Goal: Browse casually

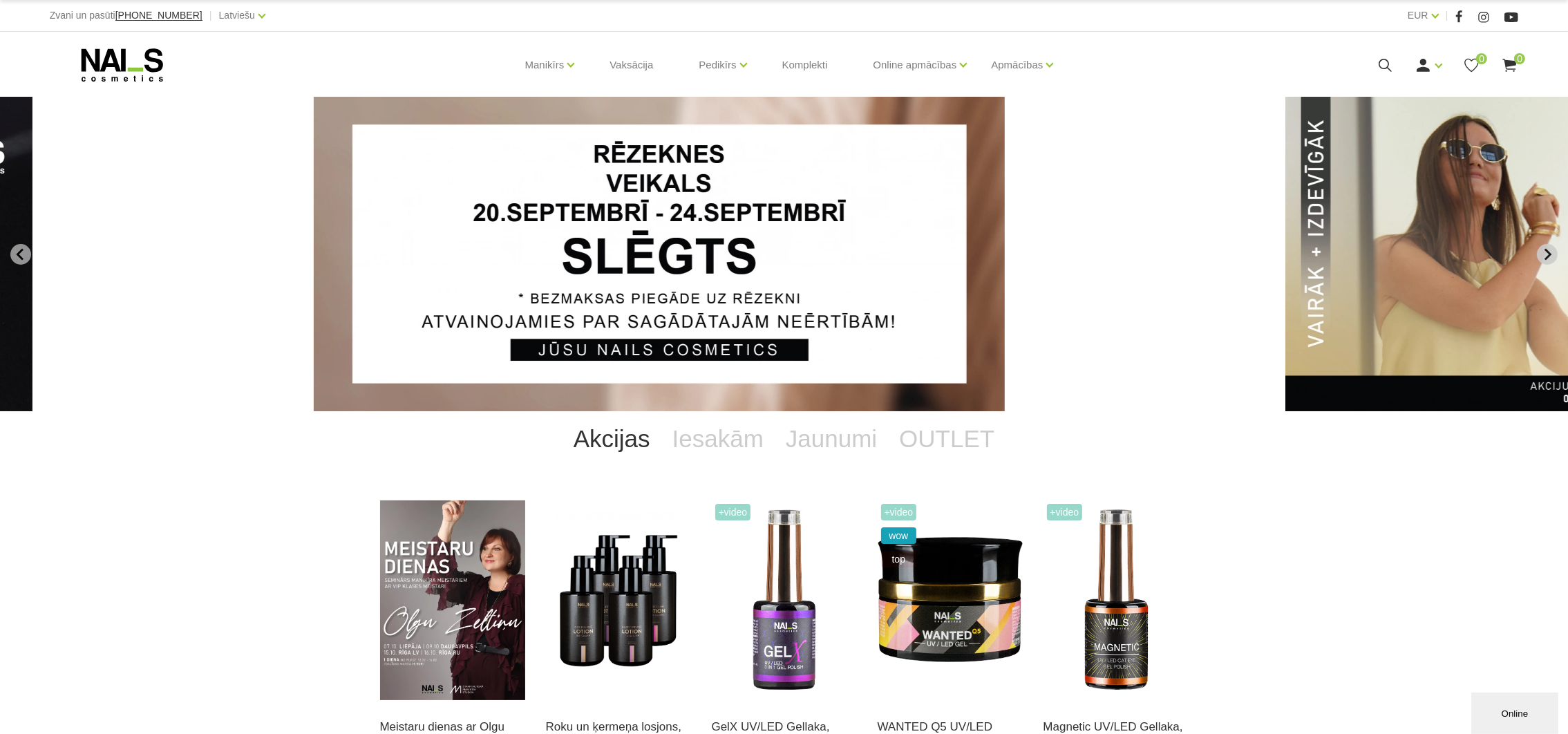
click at [1550, 255] on icon "Next slide" at bounding box center [1547, 254] width 12 height 12
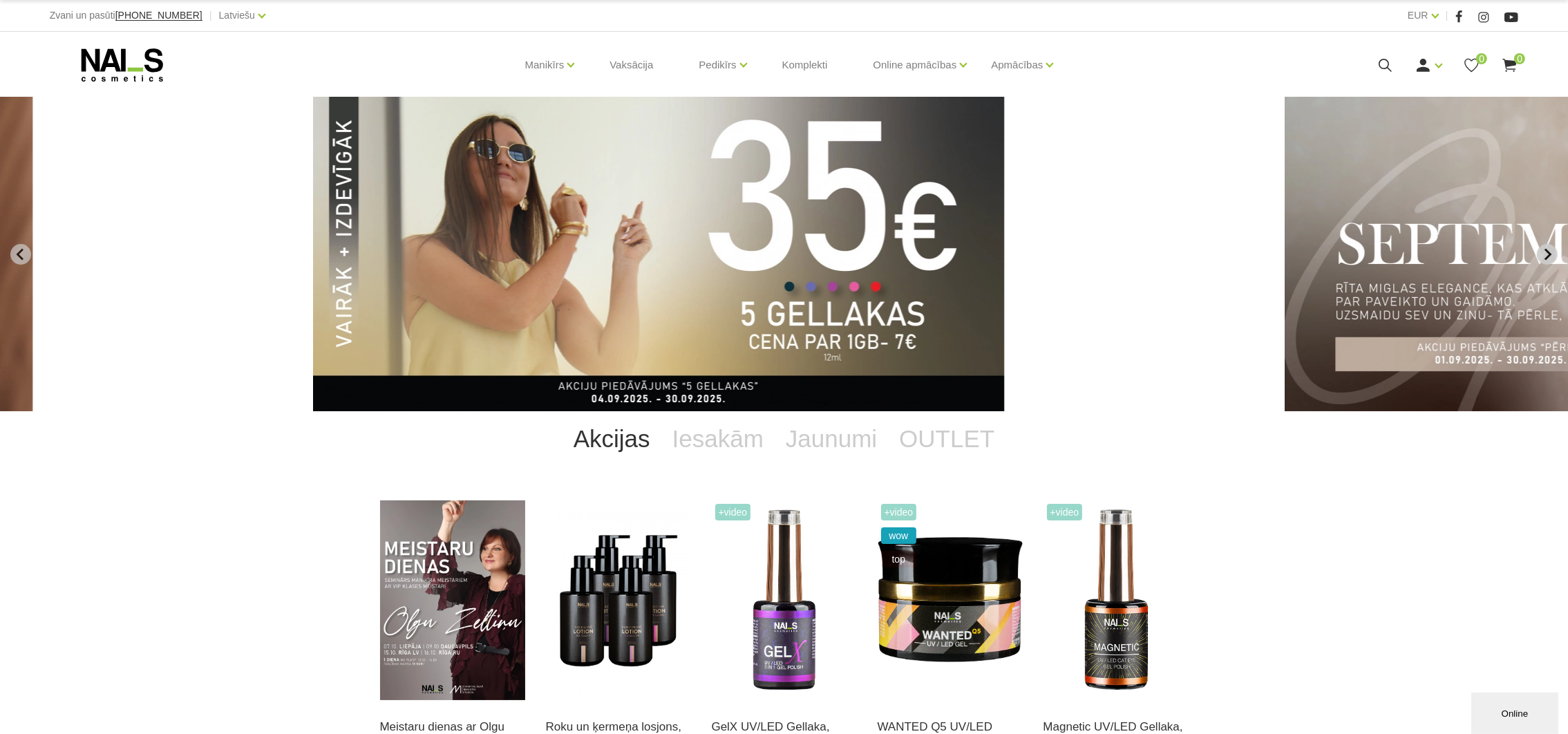
click at [1550, 255] on icon "Next slide" at bounding box center [1547, 254] width 12 height 12
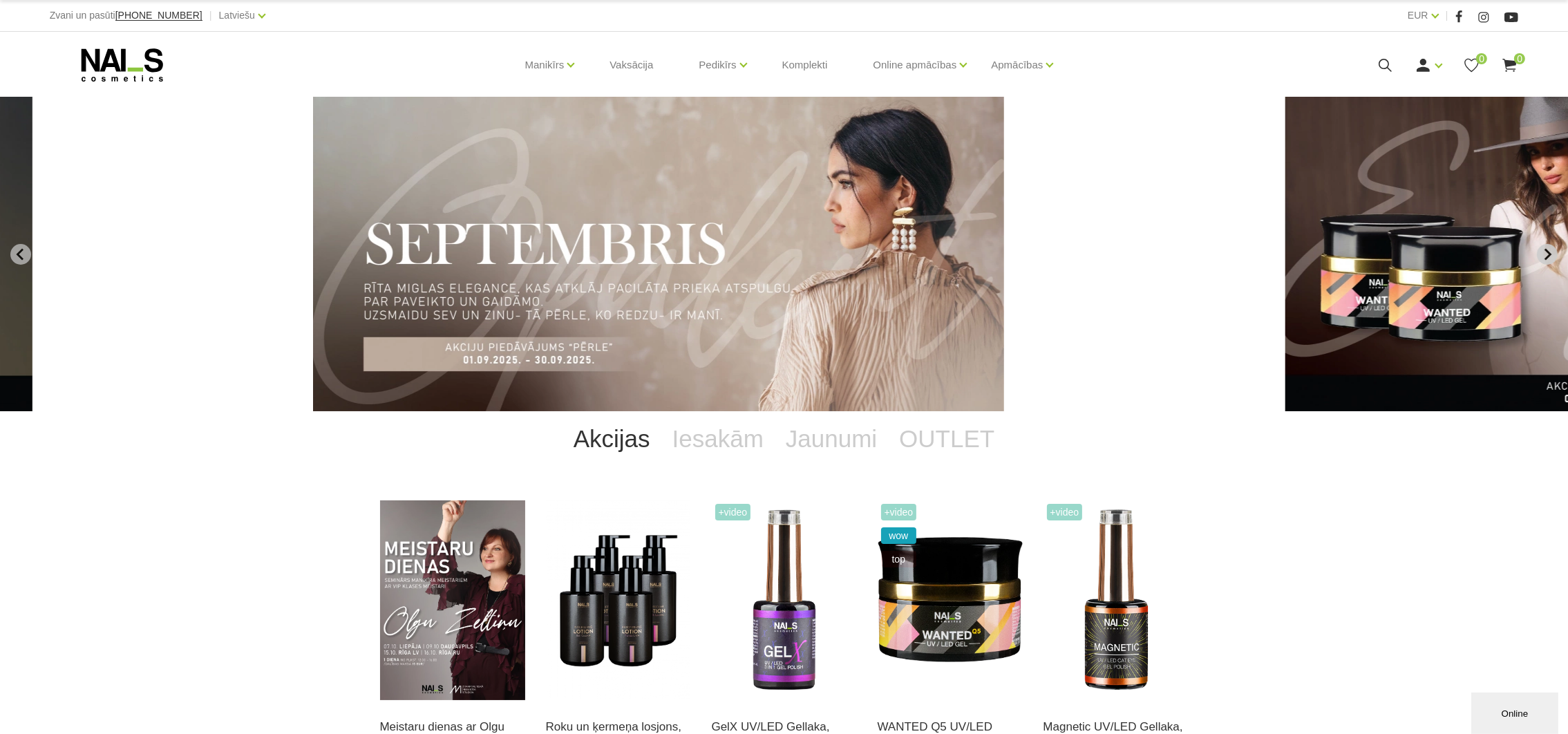
click at [1550, 255] on icon "Next slide" at bounding box center [1547, 254] width 12 height 12
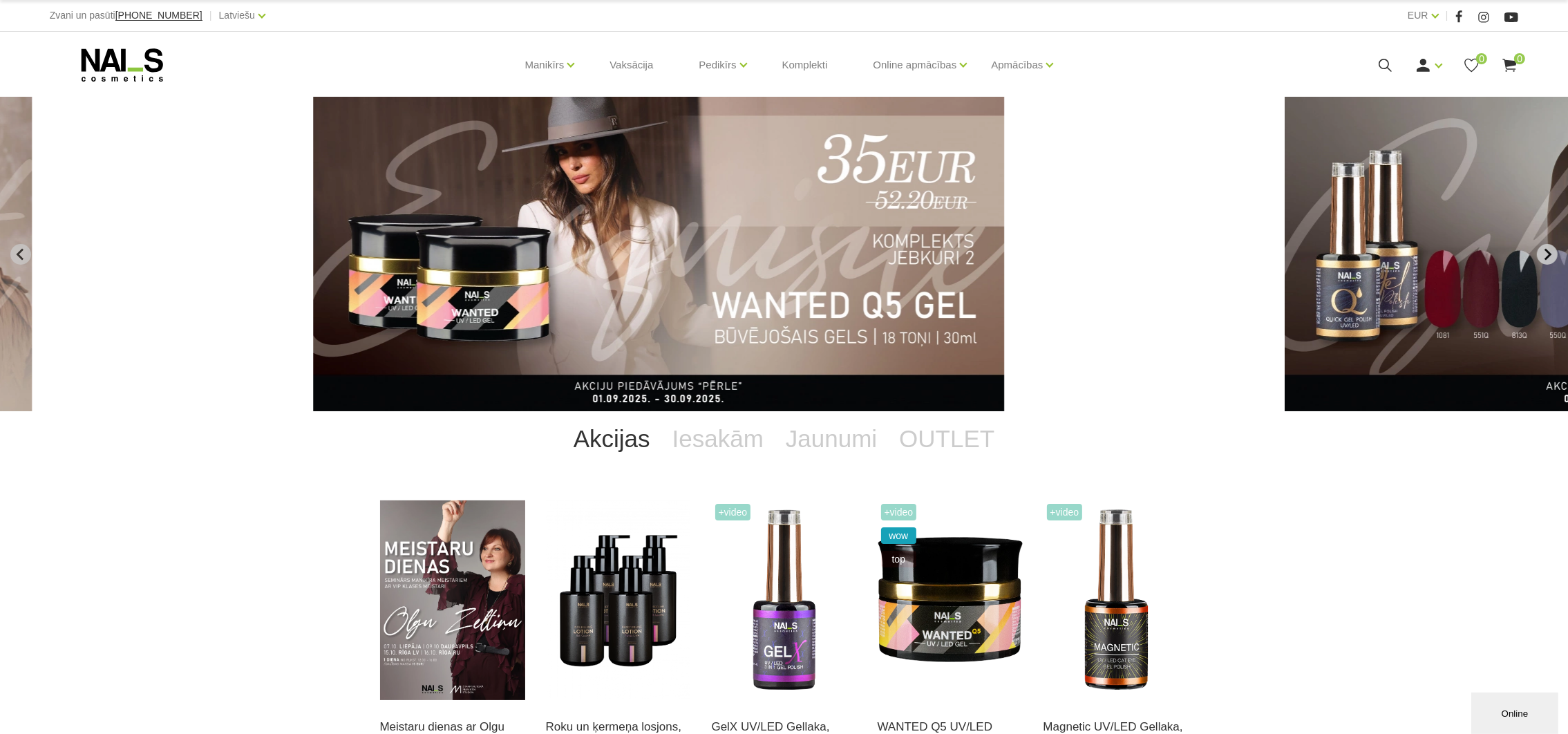
click at [1550, 255] on icon "Next slide" at bounding box center [1547, 254] width 12 height 12
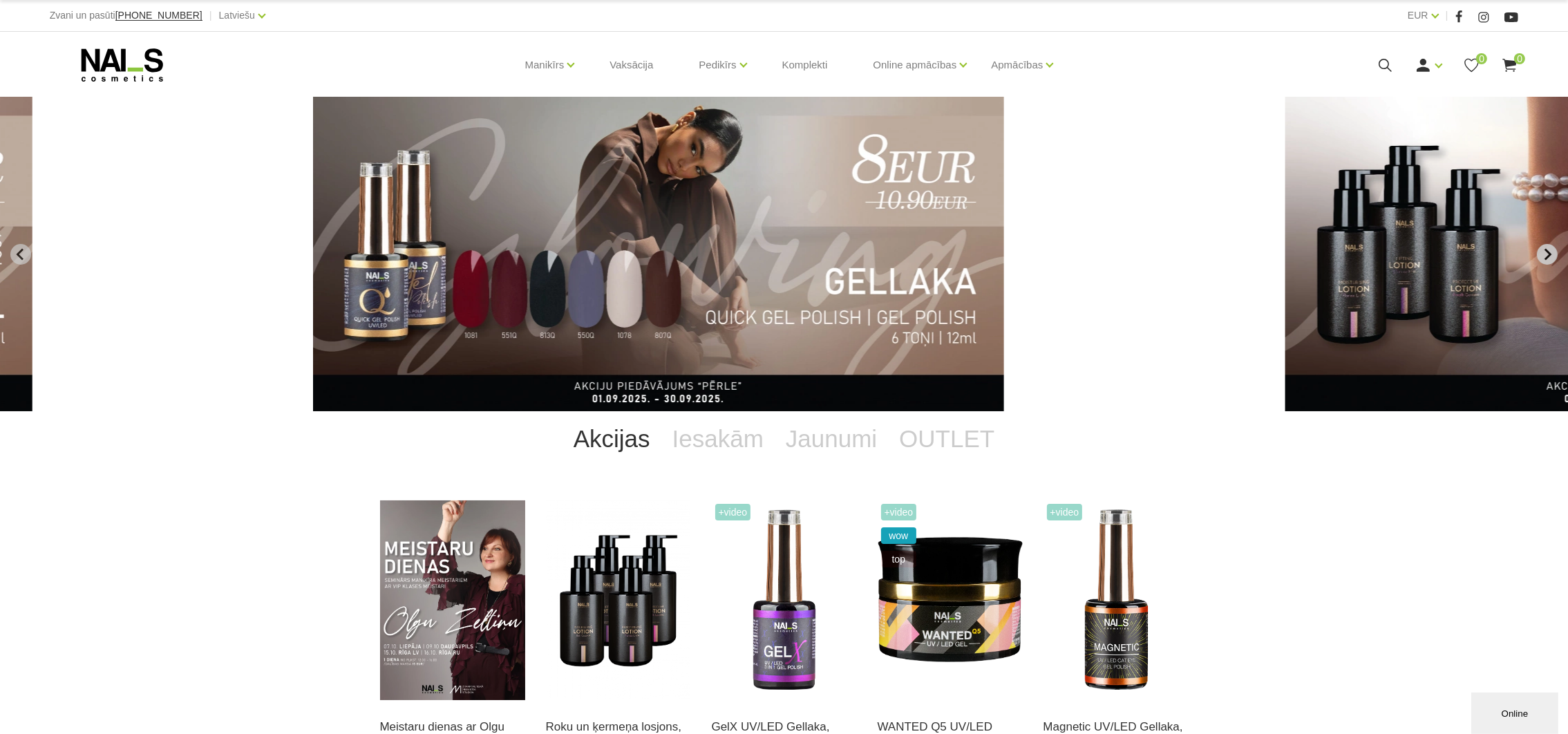
click at [1550, 255] on icon "Next slide" at bounding box center [1547, 254] width 12 height 12
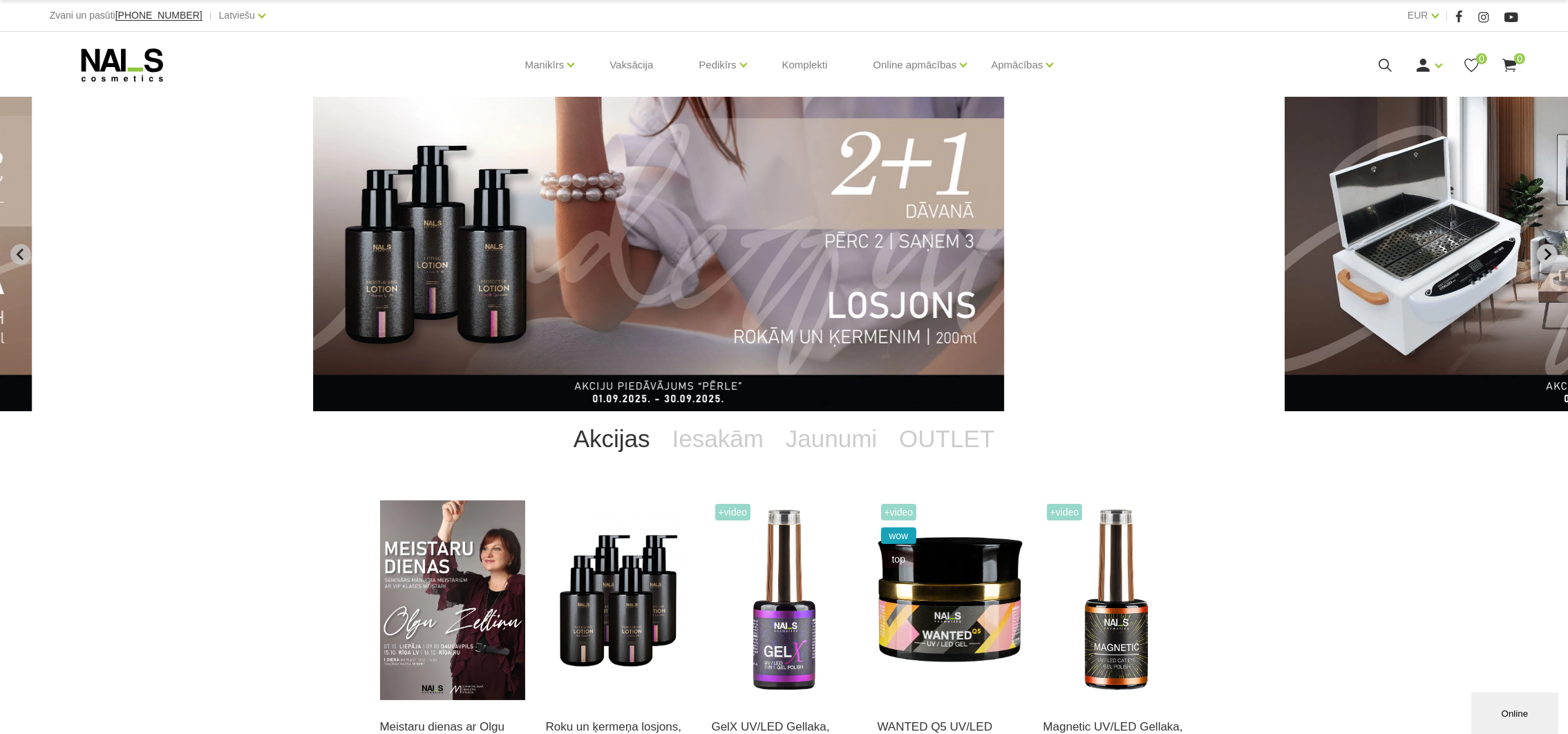
click at [1550, 255] on icon "Next slide" at bounding box center [1547, 254] width 12 height 12
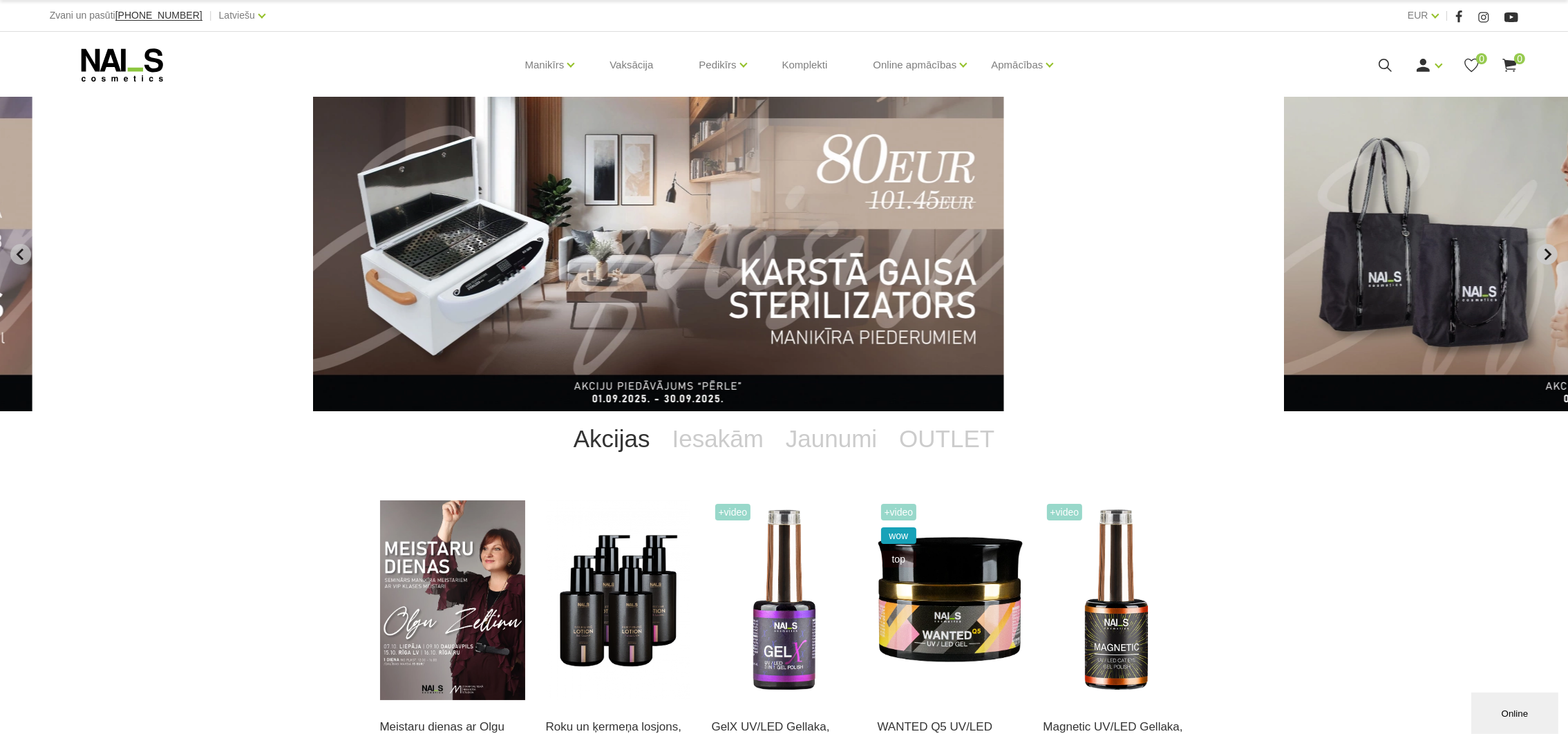
click at [1550, 255] on icon "Next slide" at bounding box center [1547, 254] width 12 height 12
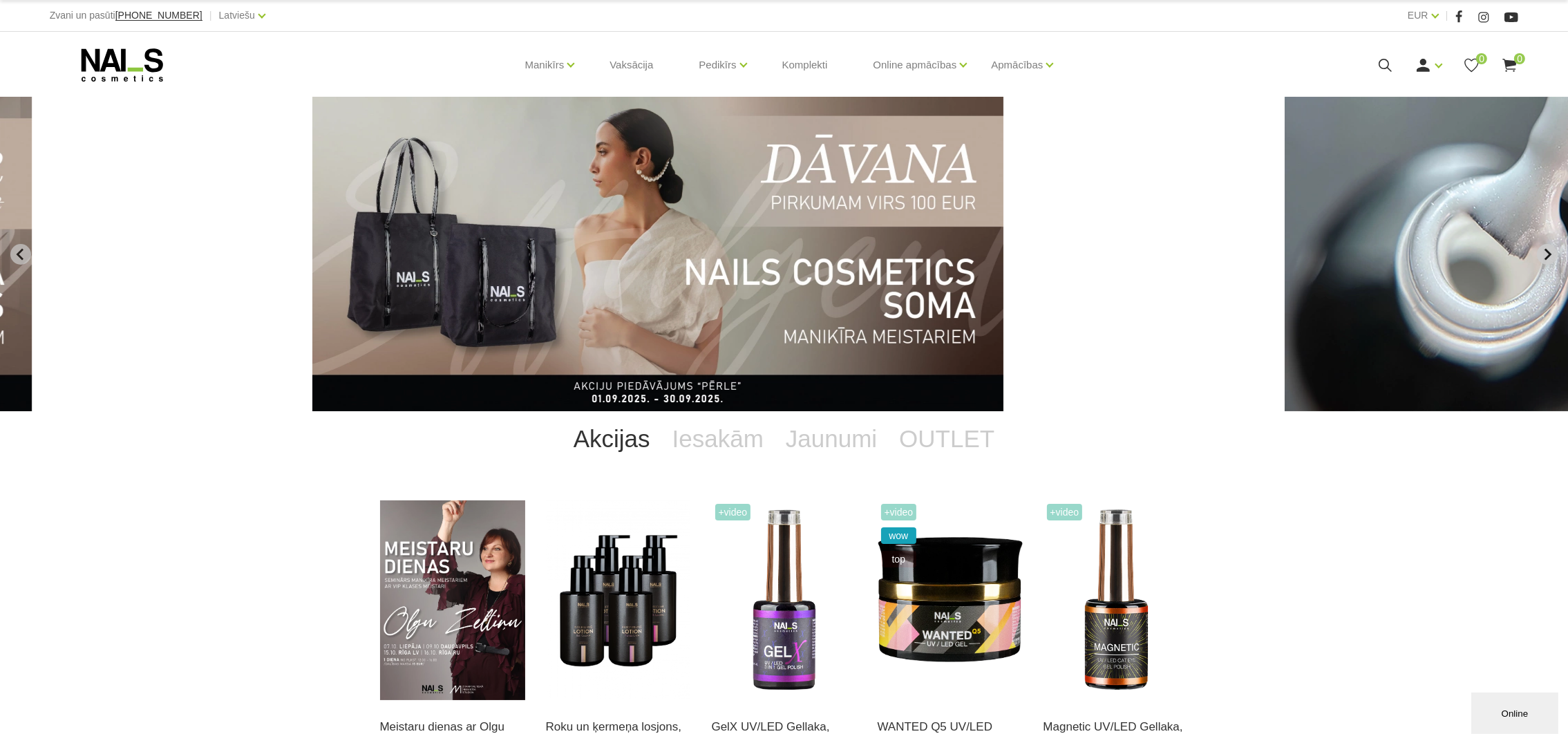
click at [1550, 255] on icon "Next slide" at bounding box center [1547, 254] width 12 height 12
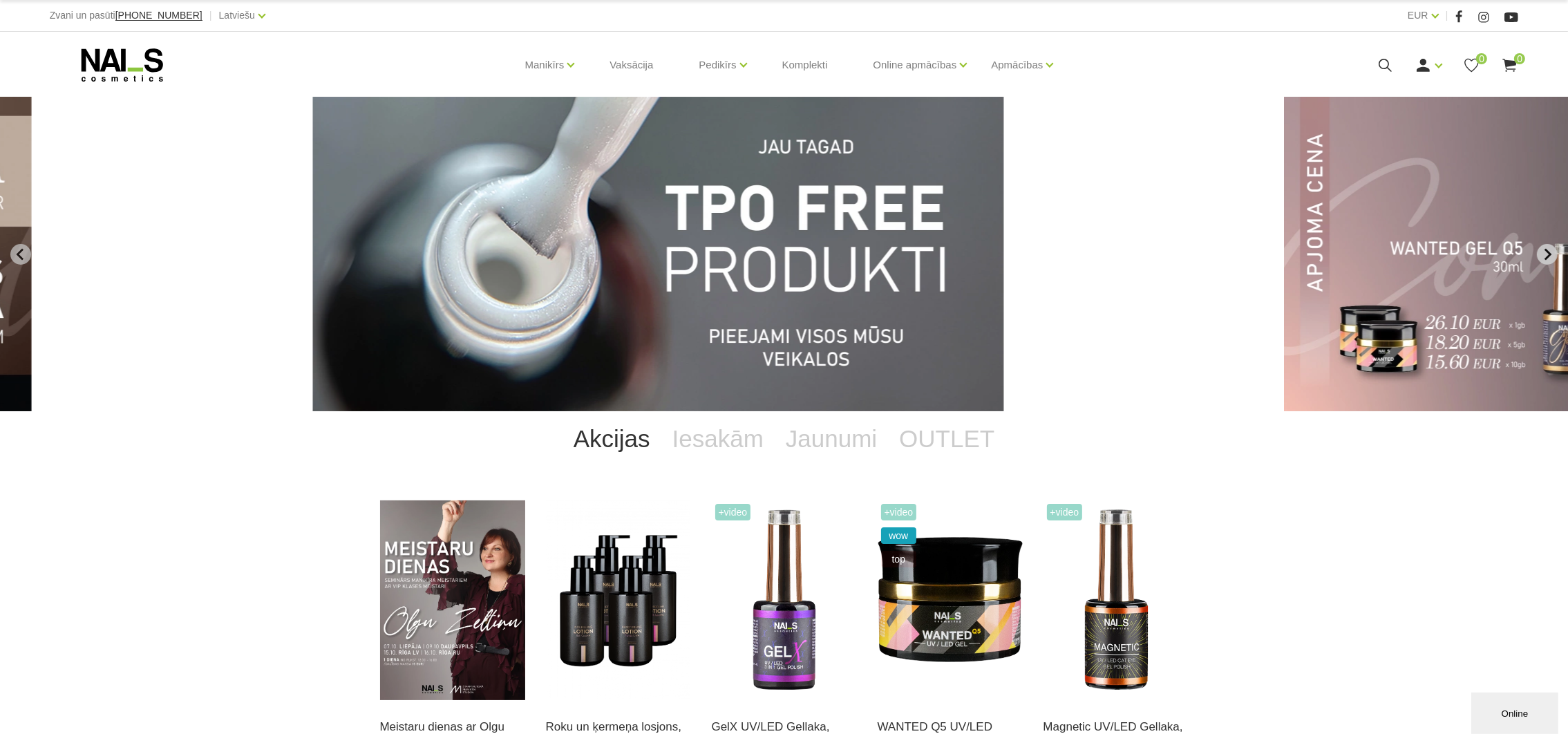
click at [1550, 255] on icon "Next slide" at bounding box center [1547, 254] width 12 height 12
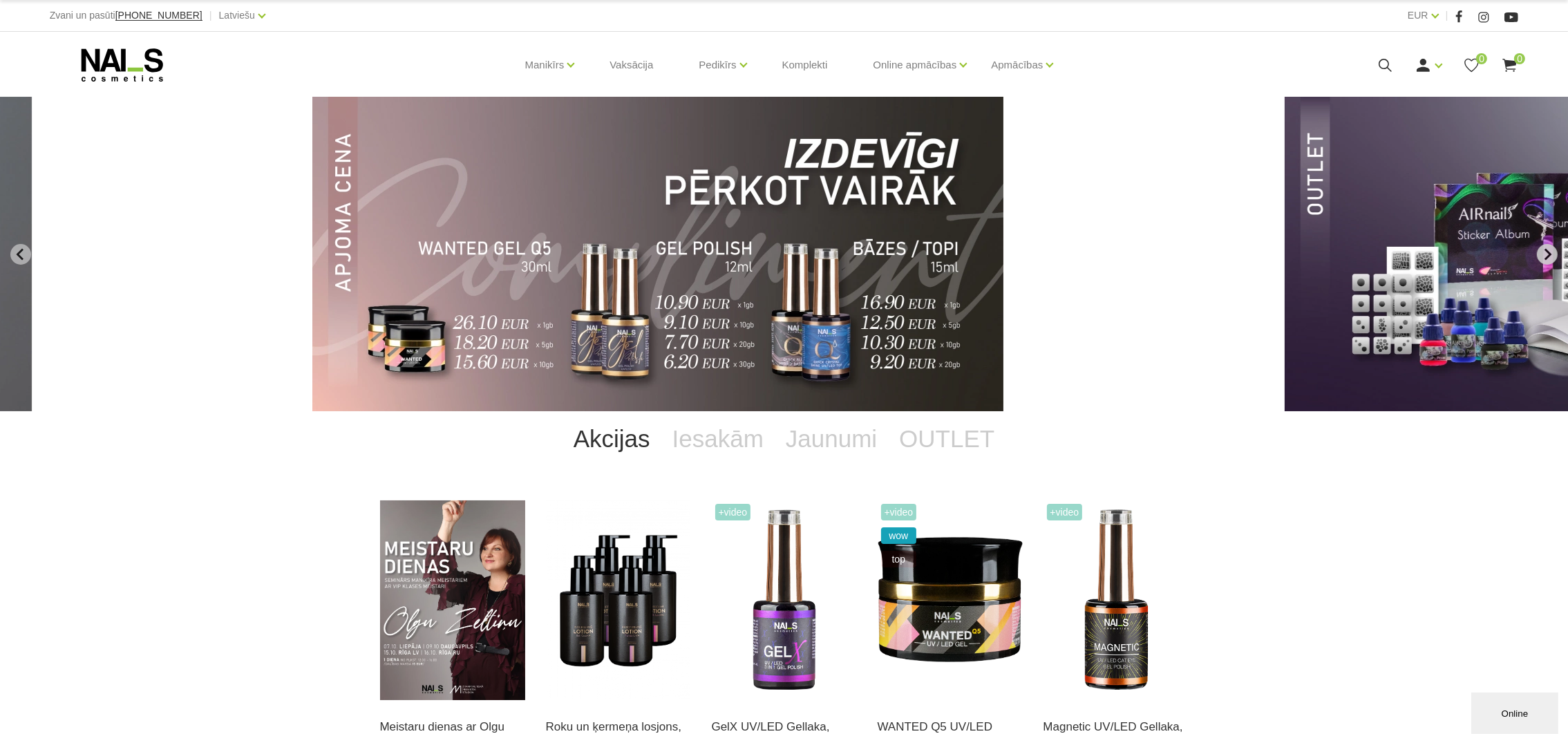
click at [1550, 255] on icon "Next slide" at bounding box center [1547, 254] width 12 height 12
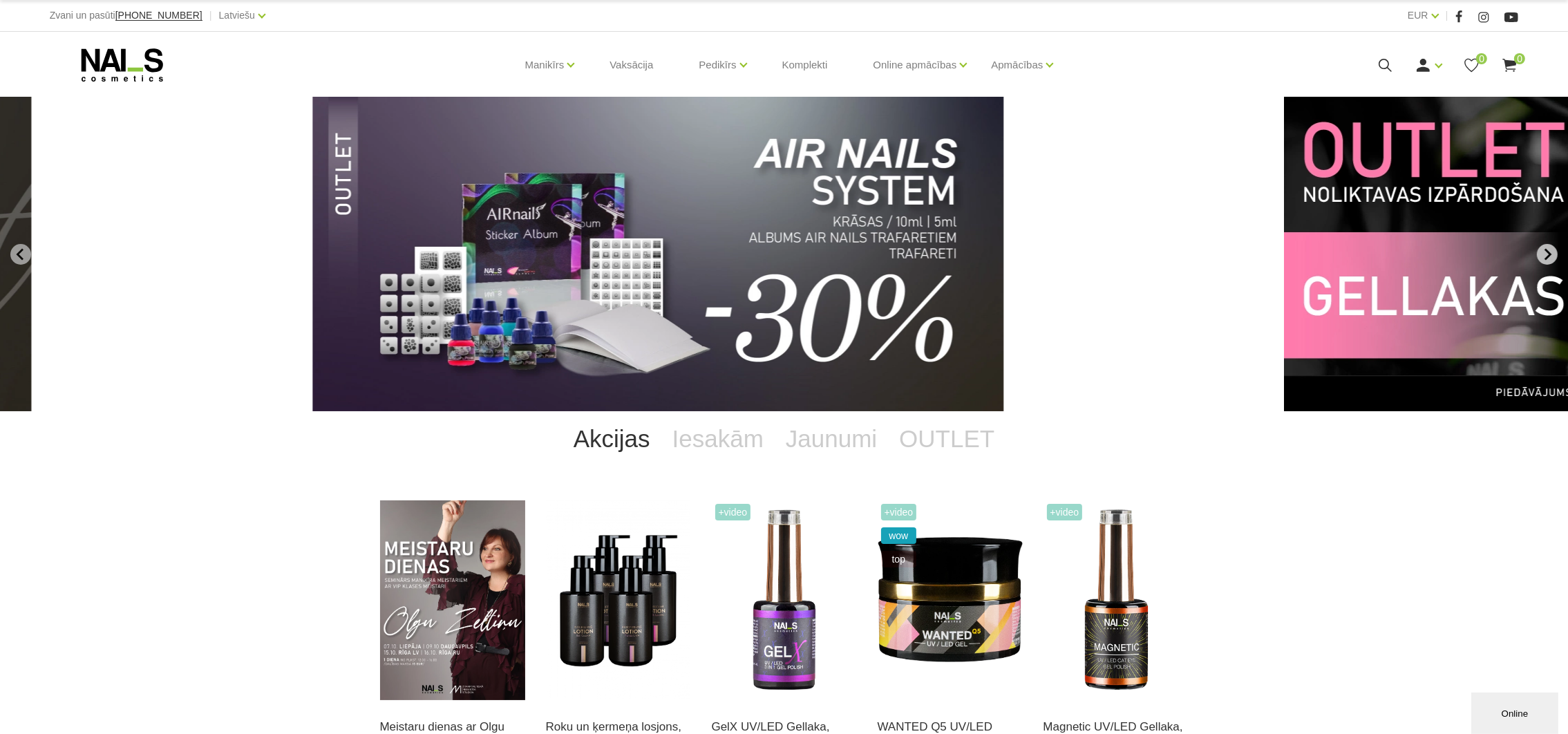
click at [1550, 255] on icon "Next slide" at bounding box center [1547, 254] width 12 height 12
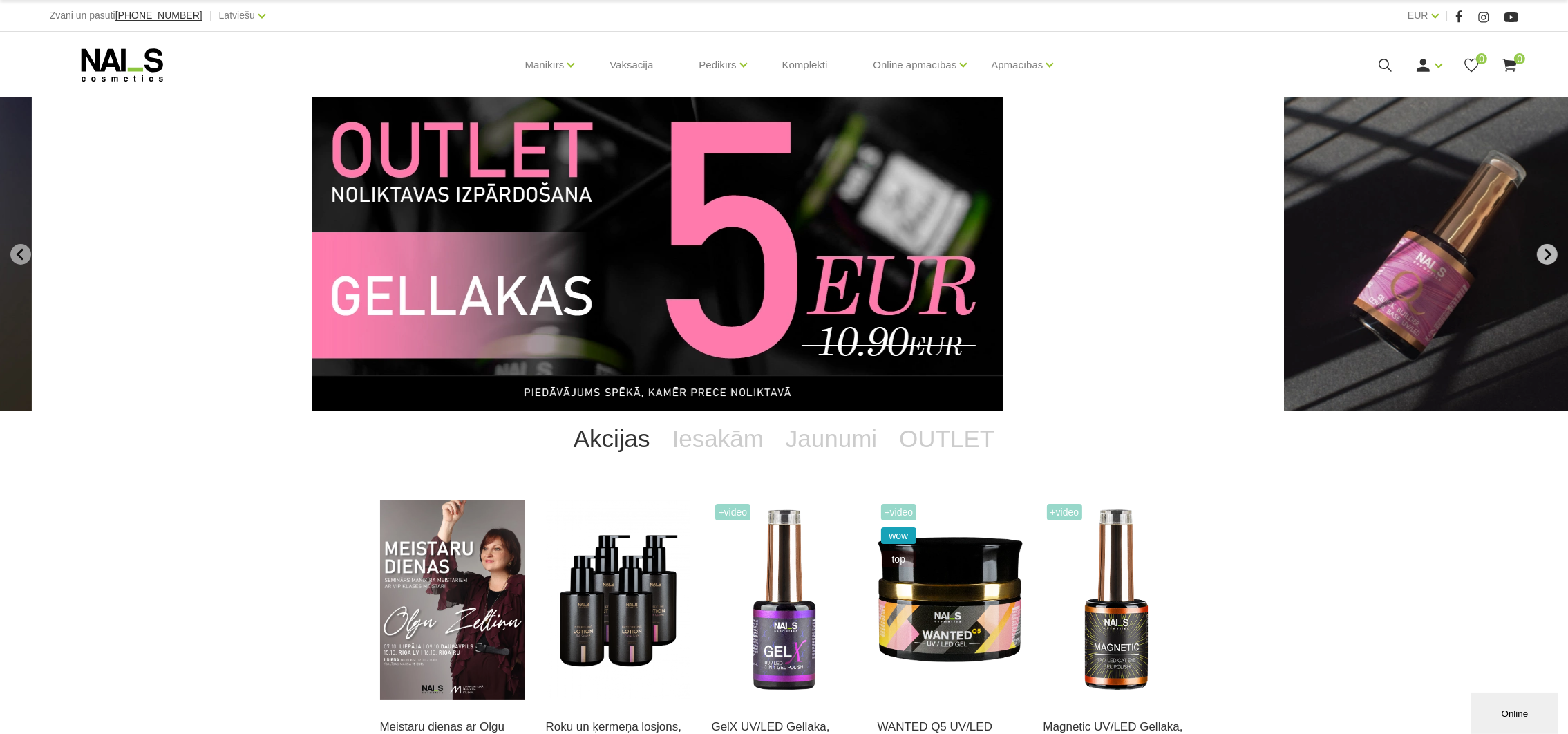
click at [1550, 255] on icon "Next slide" at bounding box center [1547, 254] width 12 height 12
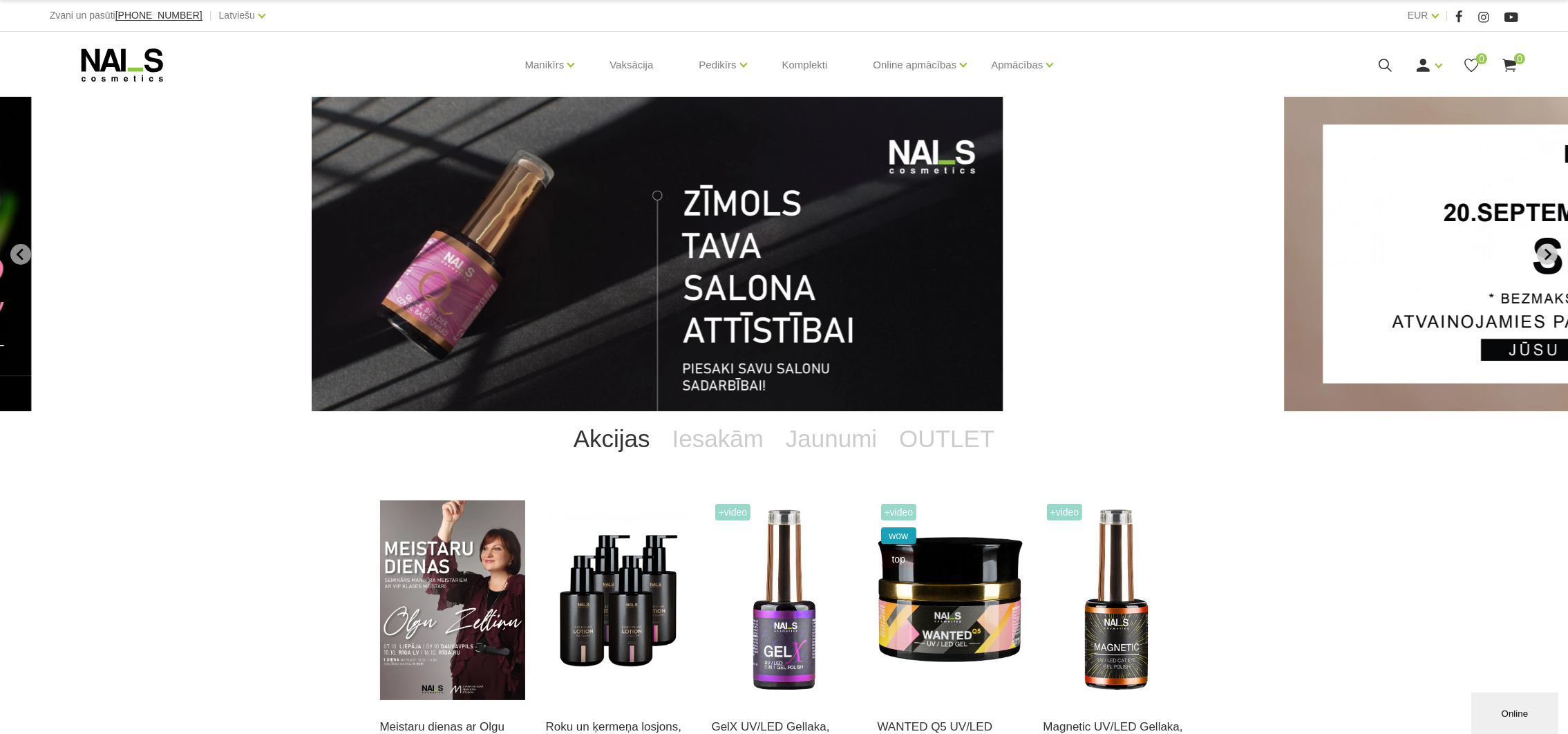
click at [1550, 255] on icon "Go to first slide" at bounding box center [1547, 254] width 12 height 12
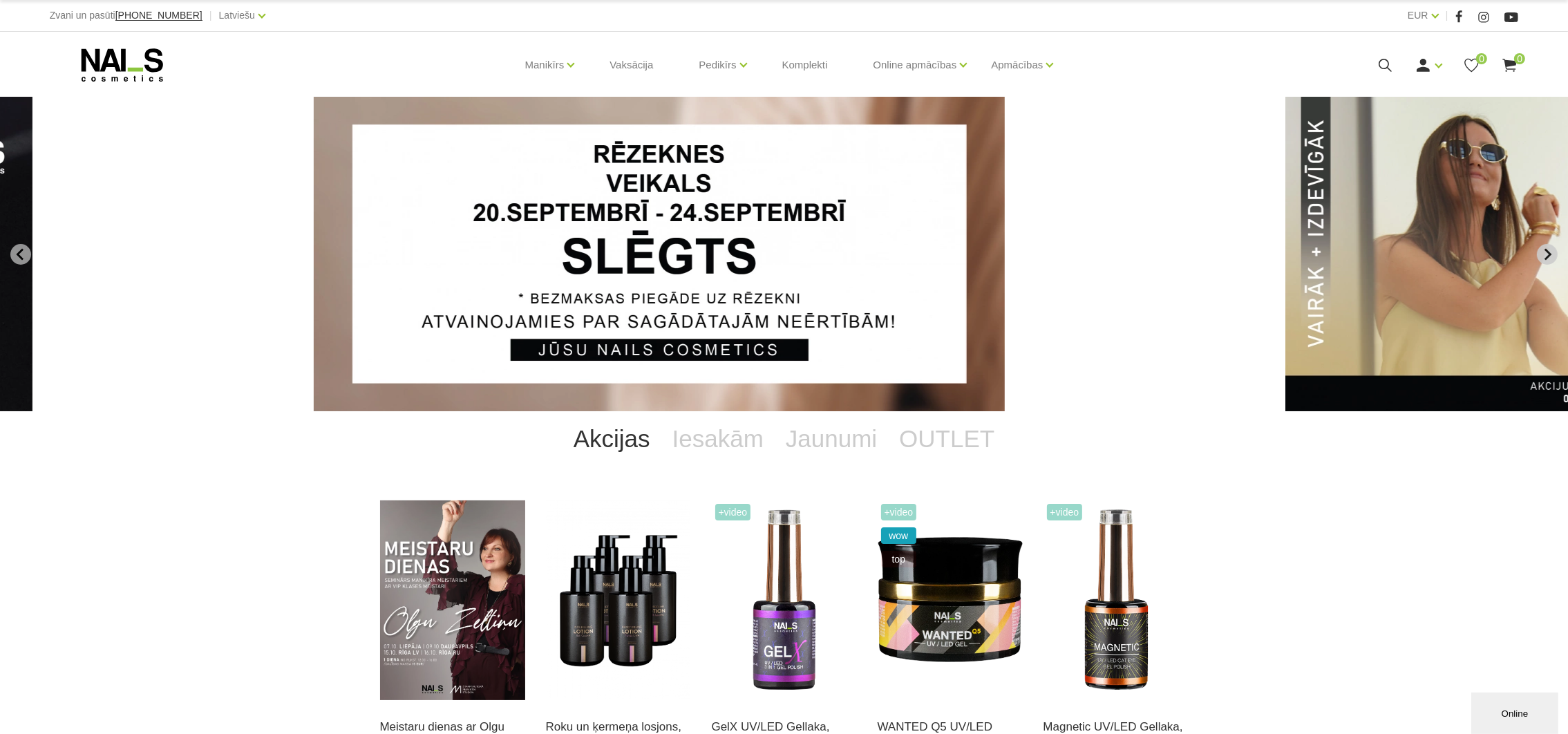
click at [1550, 255] on icon "Next slide" at bounding box center [1547, 254] width 12 height 12
click at [445, 573] on img at bounding box center [452, 600] width 145 height 200
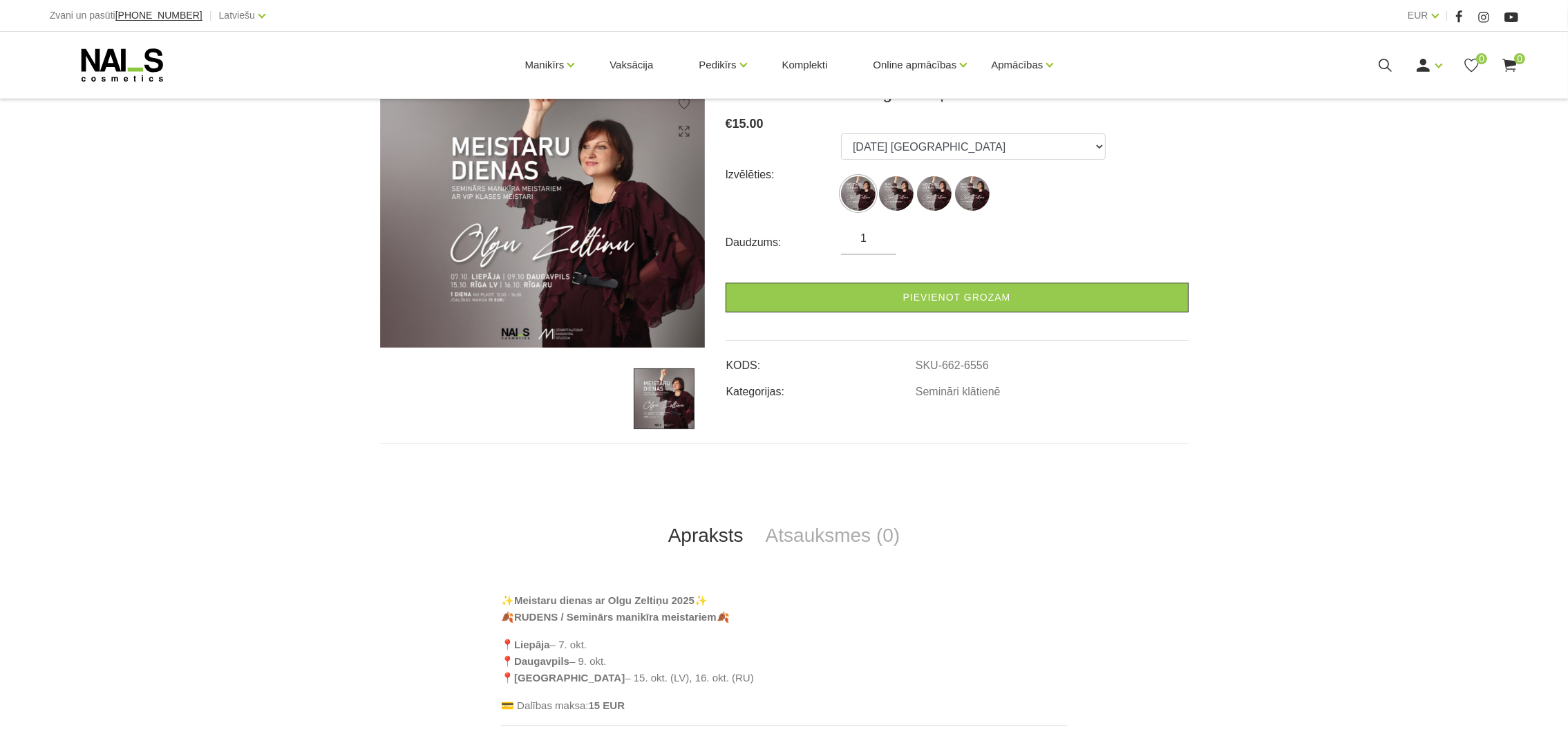
scroll to position [728, 0]
